Goal: Transaction & Acquisition: Book appointment/travel/reservation

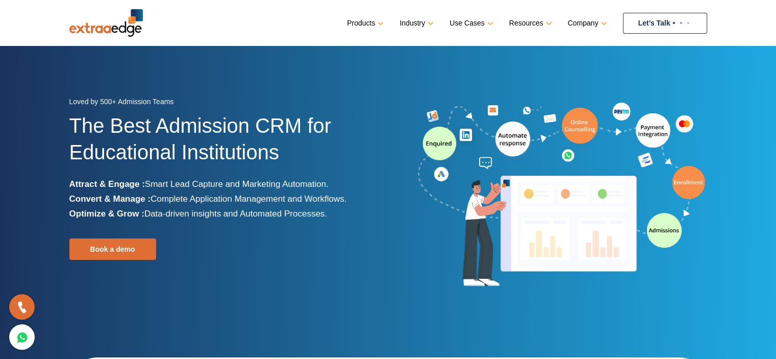
click at [651, 26] on link "Let’s Talk" at bounding box center [665, 23] width 84 height 21
click at [646, 23] on link "Let’s Talk" at bounding box center [665, 23] width 84 height 21
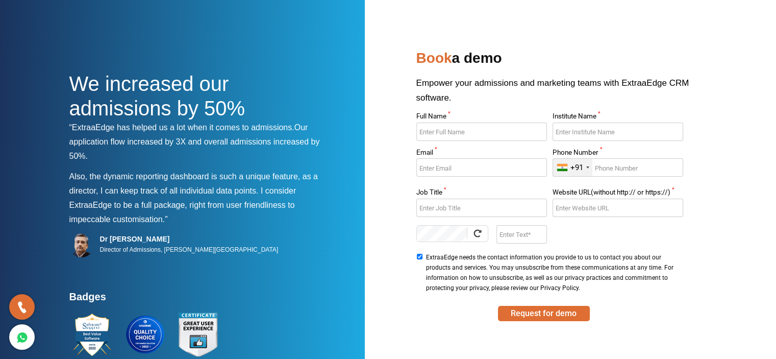
click at [462, 129] on input "Full Name *" at bounding box center [481, 131] width 131 height 18
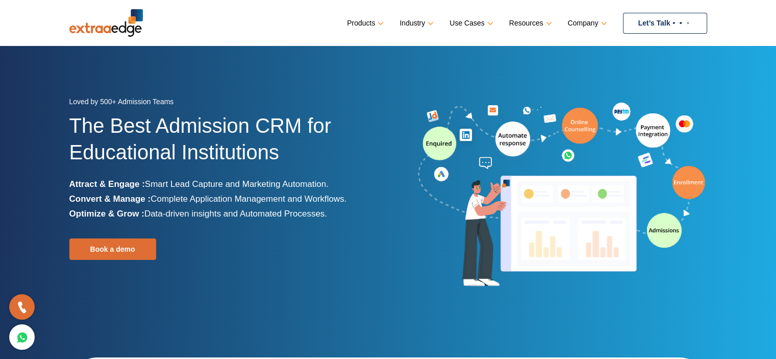
click at [655, 25] on link "Let’s Talk" at bounding box center [665, 23] width 84 height 21
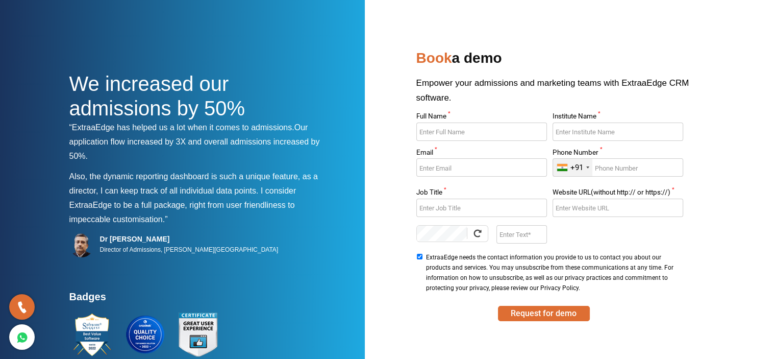
click at [482, 126] on input "Full Name *" at bounding box center [481, 131] width 131 height 18
click at [457, 173] on input "Email *" at bounding box center [481, 167] width 131 height 18
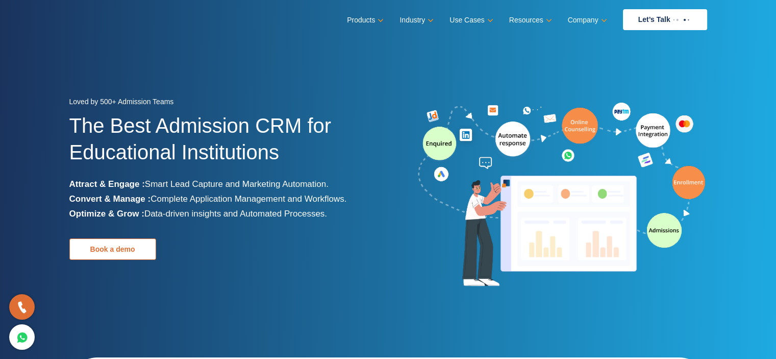
click at [110, 249] on link "Book a demo" at bounding box center [112, 248] width 87 height 21
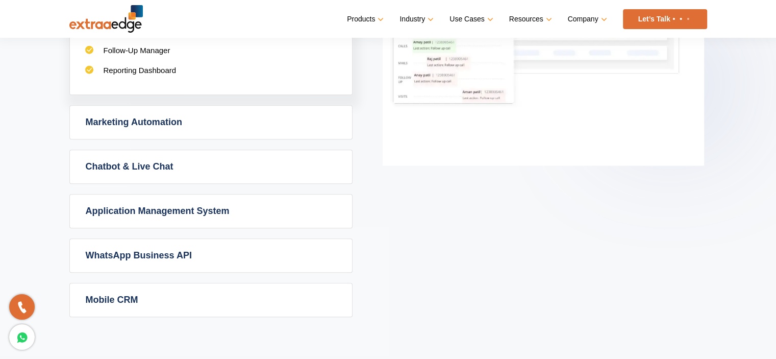
scroll to position [765, 0]
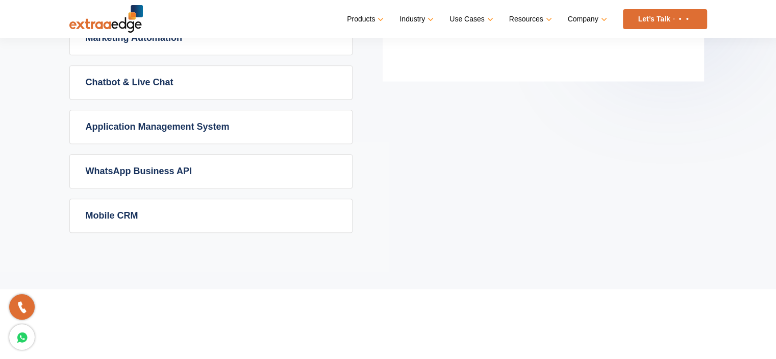
click at [120, 81] on link "Chatbot & Live Chat" at bounding box center [211, 82] width 282 height 33
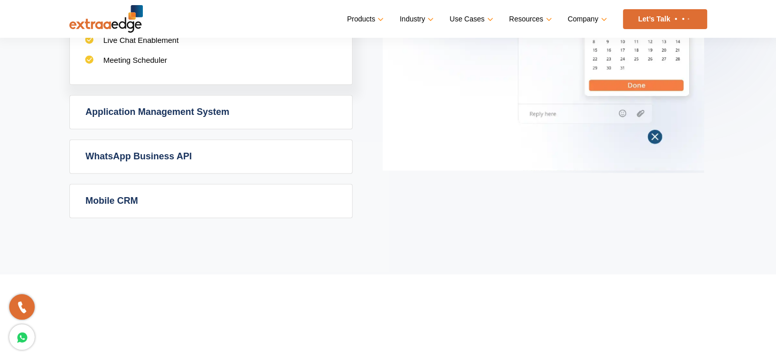
click at [126, 101] on link "Application Management System" at bounding box center [211, 111] width 282 height 33
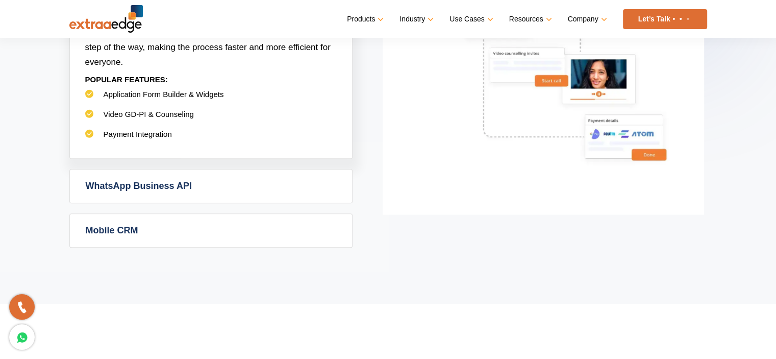
click at [653, 16] on link "Let’s Talk" at bounding box center [665, 19] width 84 height 20
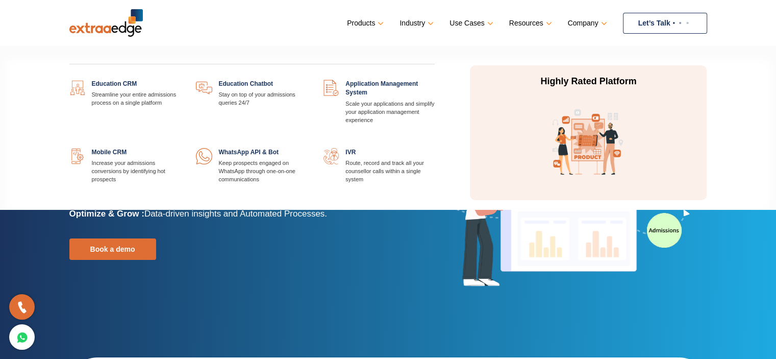
click at [435, 80] on link at bounding box center [435, 80] width 0 height 0
